Goal: Information Seeking & Learning: Learn about a topic

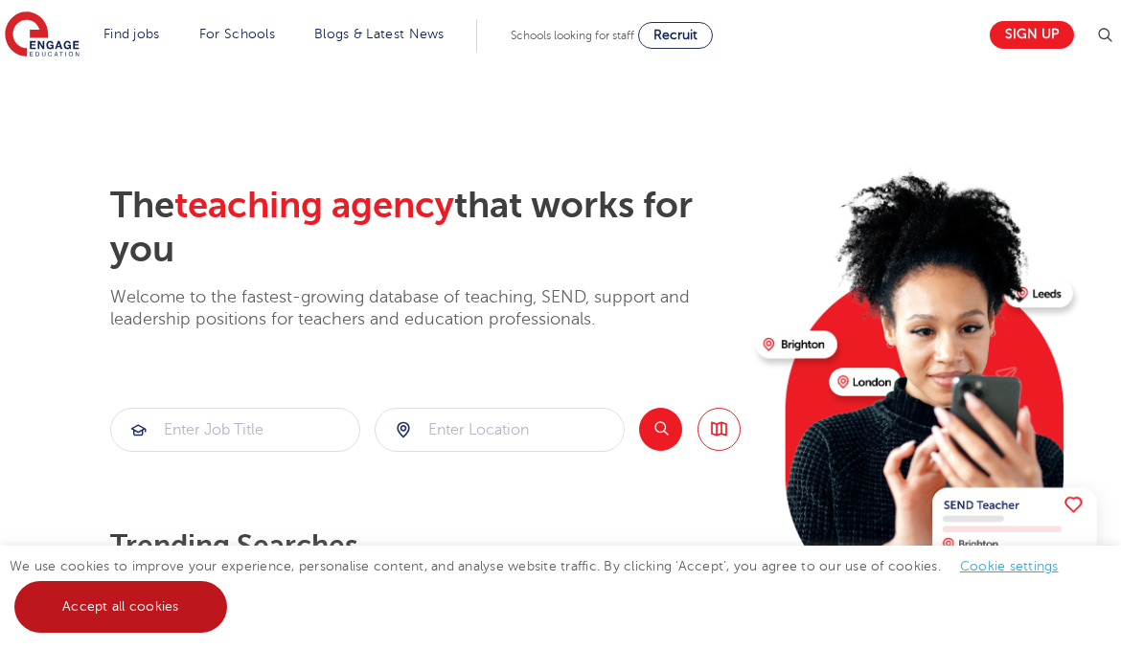
click at [82, 607] on link "Accept all cookies" at bounding box center [120, 607] width 213 height 52
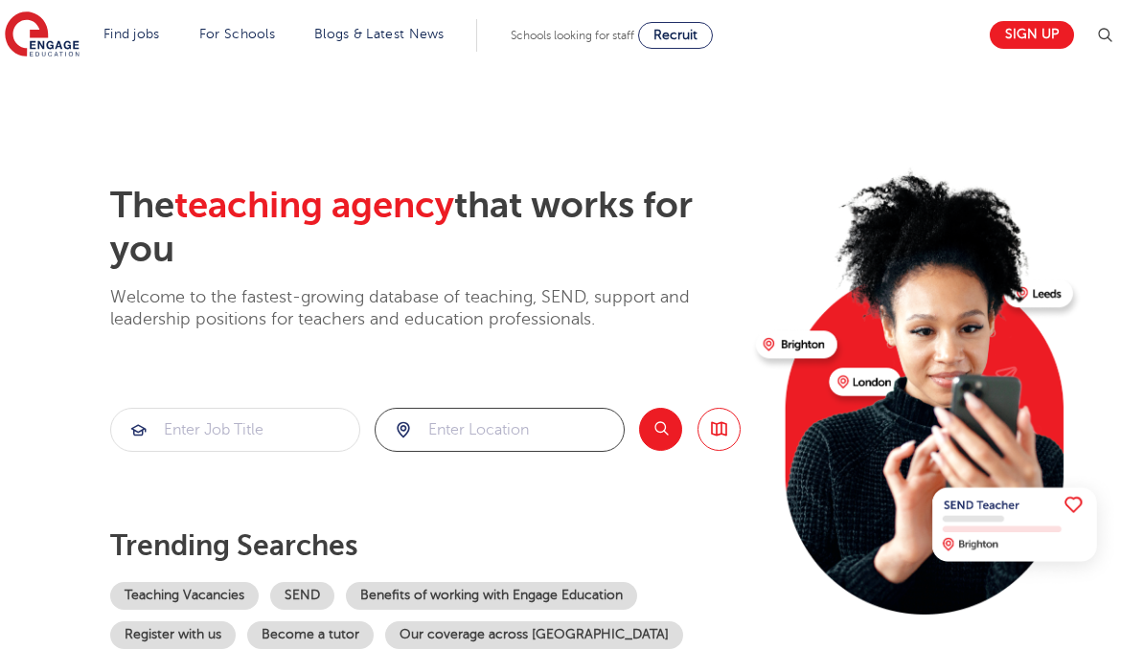
click at [480, 428] on input "search" at bounding box center [499, 430] width 248 height 42
click at [643, 429] on button "Search" at bounding box center [660, 429] width 43 height 43
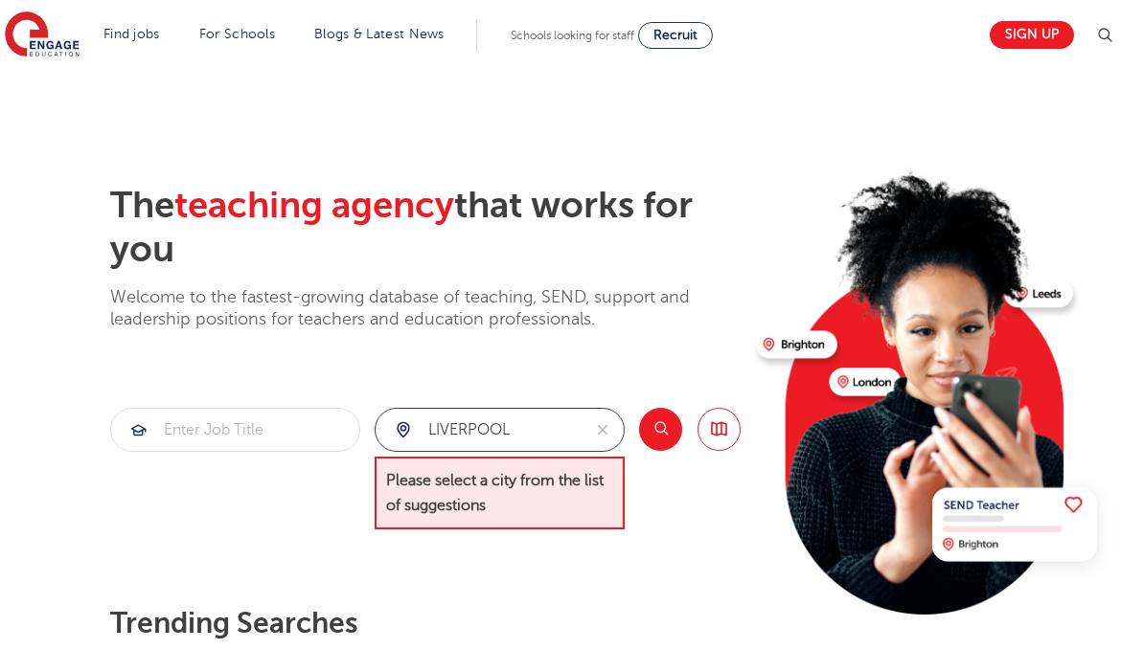
click at [511, 429] on input "LIVERPOOL" at bounding box center [477, 430] width 205 height 42
click at [542, 449] on input "LIVERPOOL" at bounding box center [477, 430] width 205 height 42
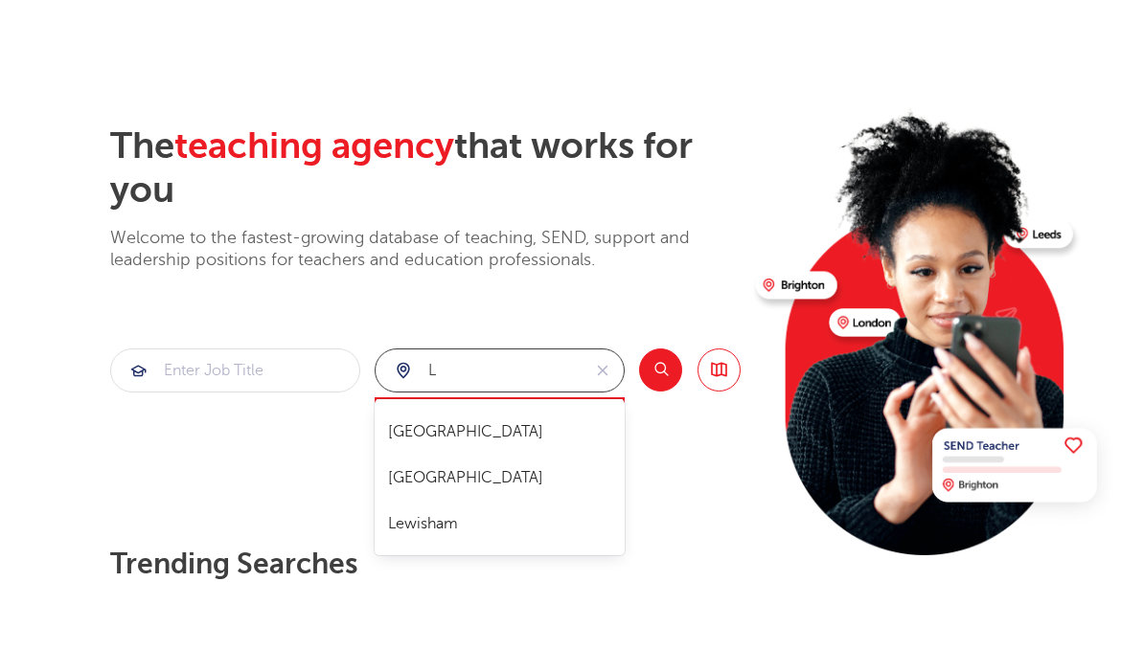
scroll to position [28, 0]
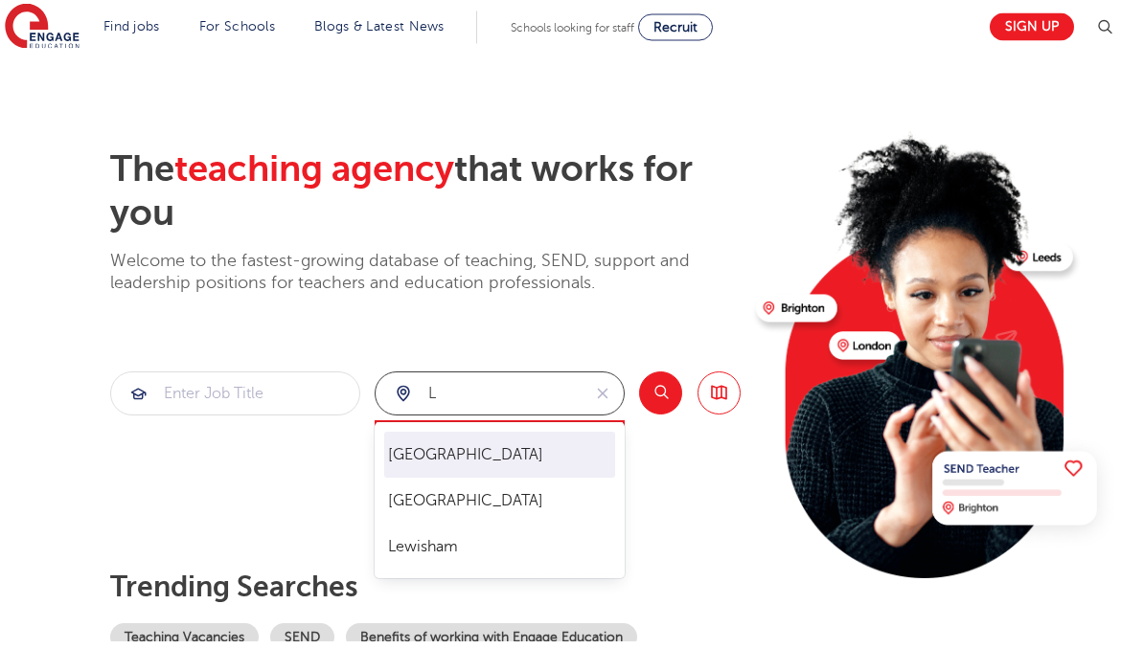
click at [486, 447] on li "[GEOGRAPHIC_DATA]" at bounding box center [500, 464] width 232 height 46
type input "[GEOGRAPHIC_DATA]"
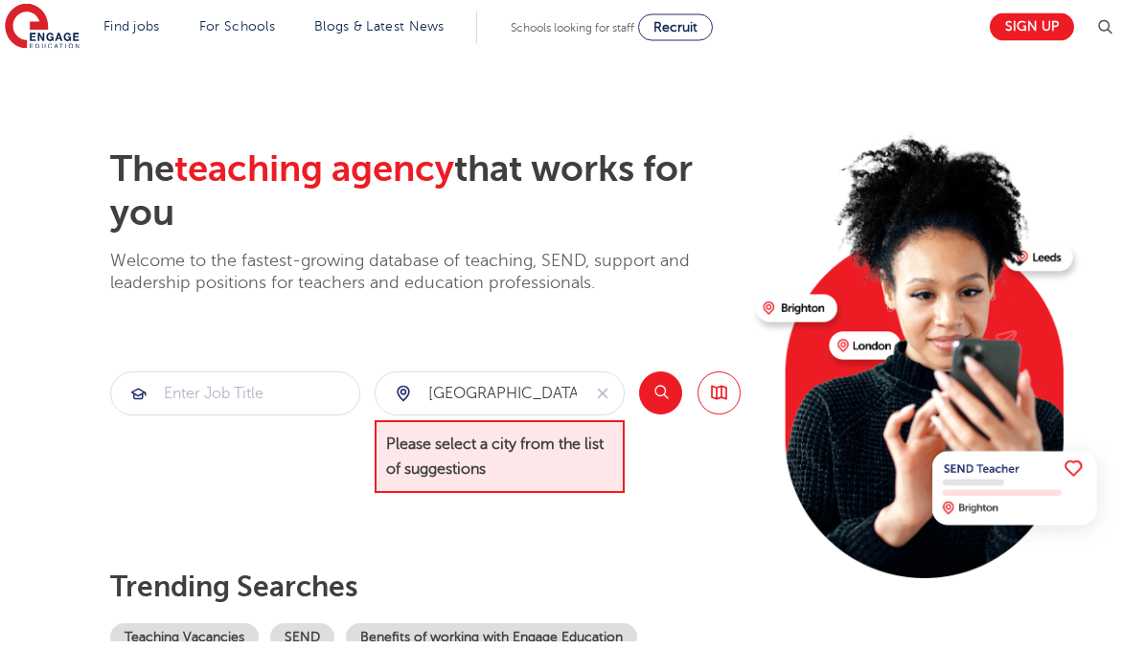
click at [649, 397] on button "Search" at bounding box center [660, 401] width 43 height 43
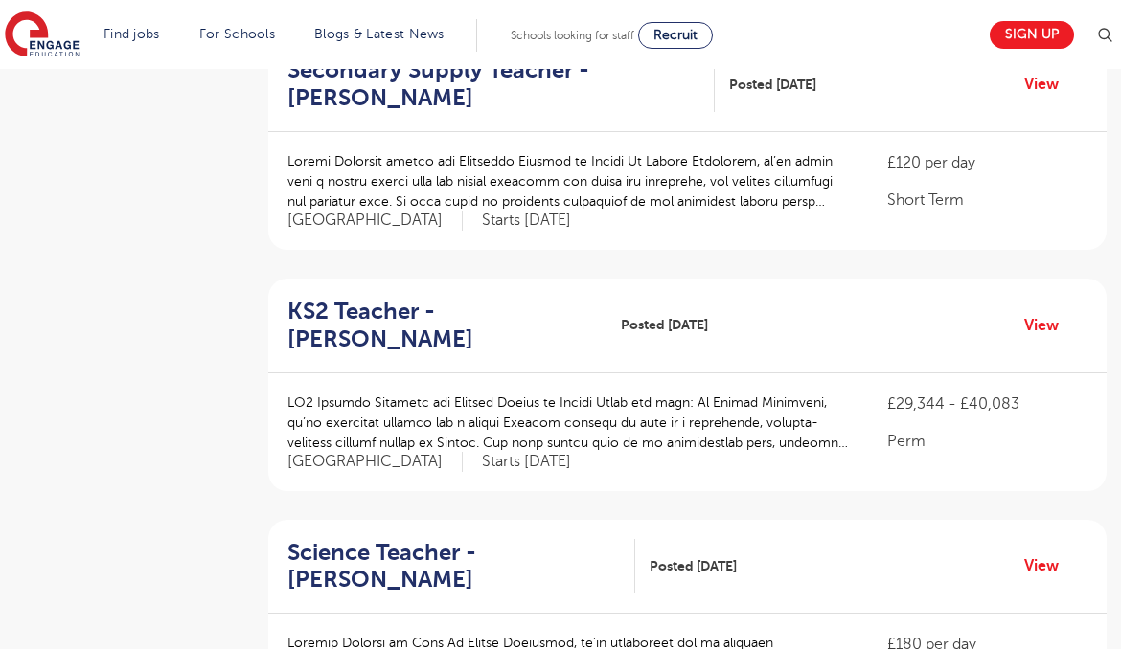
scroll to position [1080, 0]
